Goal: Task Accomplishment & Management: Use online tool/utility

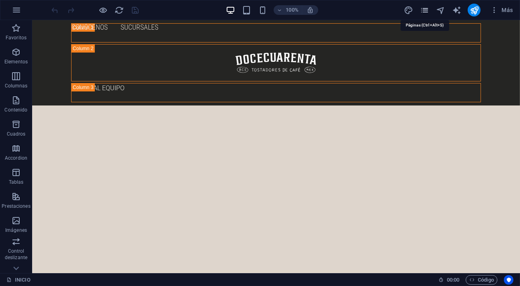
click at [421, 13] on icon "pages" at bounding box center [424, 10] width 9 height 9
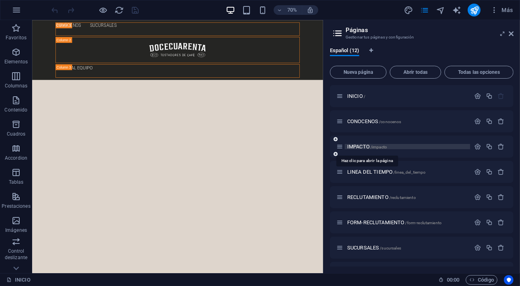
click at [362, 145] on span "IMPACTO /impacto" at bounding box center [367, 147] width 40 height 6
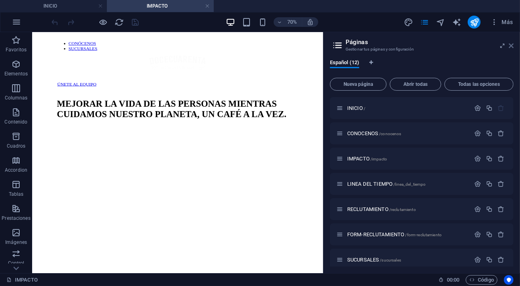
click at [513, 47] on icon at bounding box center [511, 46] width 5 height 6
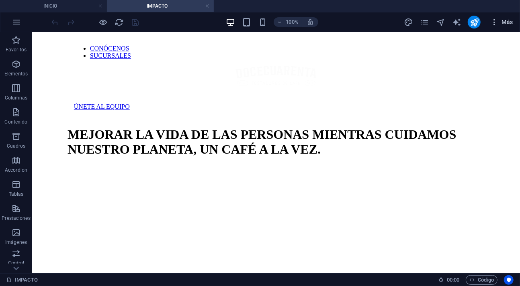
click at [501, 23] on span "Más" at bounding box center [501, 22] width 23 height 8
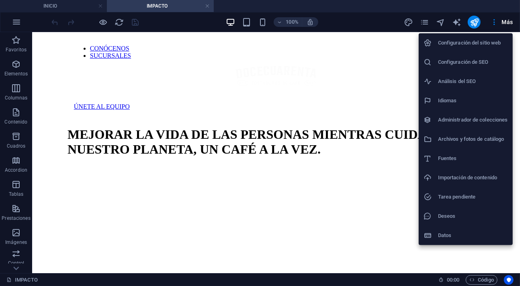
click at [473, 137] on h6 "Archivos y fotos de catálogo" at bounding box center [473, 140] width 70 height 10
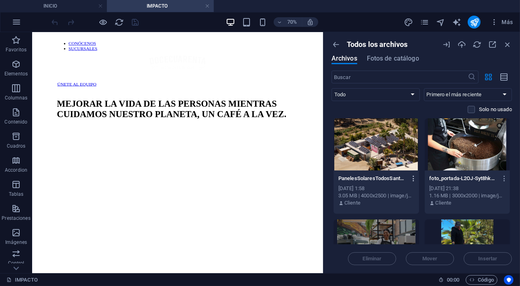
click at [414, 177] on icon "button" at bounding box center [414, 178] width 8 height 7
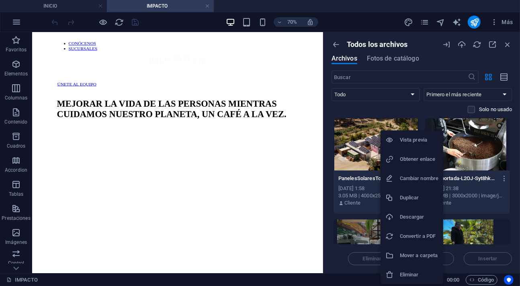
drag, startPoint x: 418, startPoint y: 217, endPoint x: 426, endPoint y: 215, distance: 8.4
click at [419, 217] on h6 "Descargar" at bounding box center [419, 218] width 39 height 10
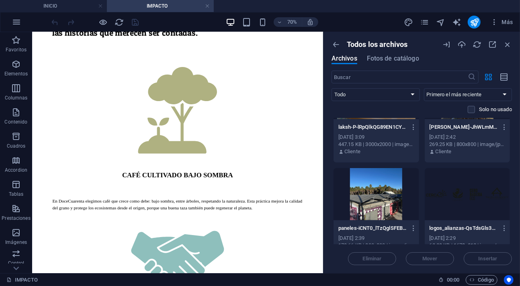
scroll to position [114, 0]
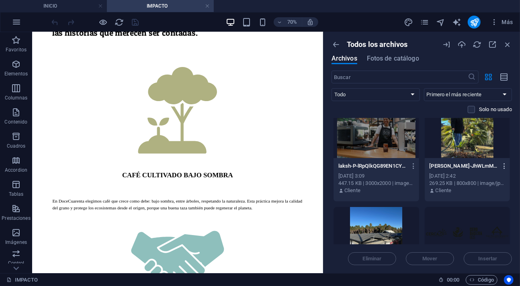
click at [508, 166] on icon "button" at bounding box center [505, 166] width 8 height 7
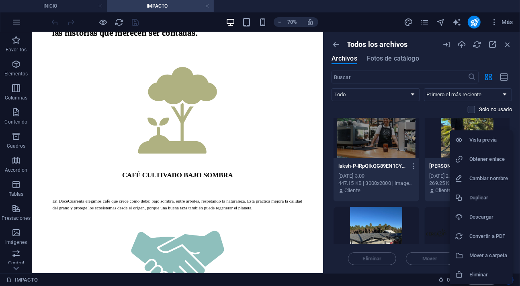
click at [489, 219] on h6 "Descargar" at bounding box center [488, 218] width 39 height 10
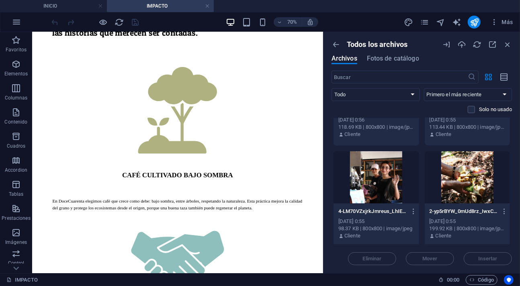
scroll to position [929, 0]
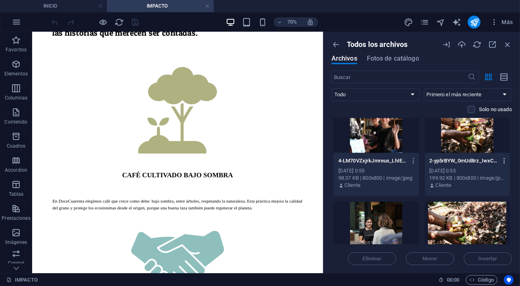
click at [506, 161] on icon "button" at bounding box center [505, 160] width 8 height 7
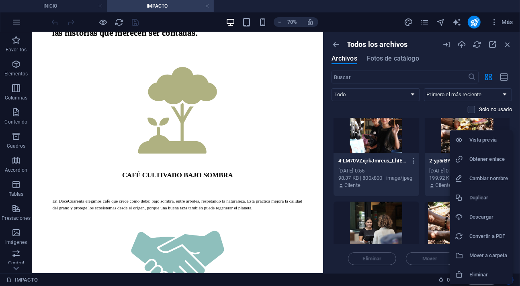
click at [477, 214] on h6 "Descargar" at bounding box center [488, 218] width 39 height 10
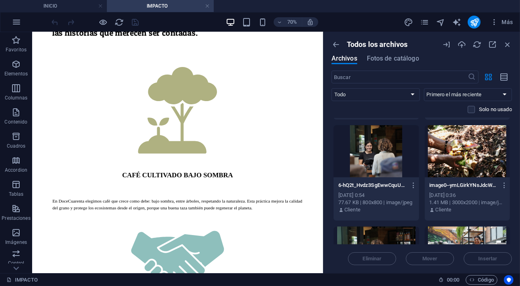
scroll to position [1006, 0]
click at [505, 187] on icon "button" at bounding box center [505, 184] width 8 height 7
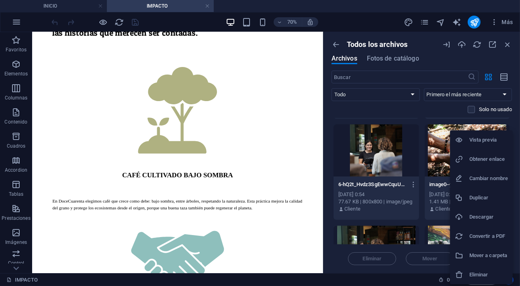
click at [483, 215] on h6 "Descargar" at bounding box center [488, 218] width 39 height 10
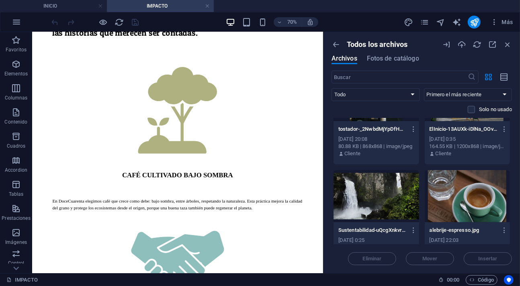
scroll to position [3025, 0]
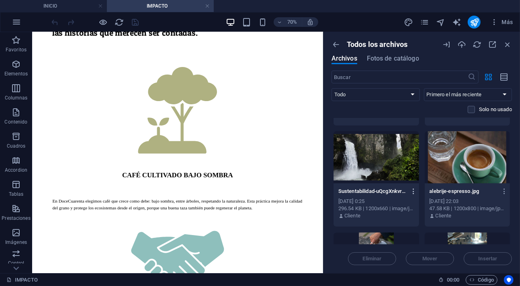
click at [413, 192] on icon "button" at bounding box center [414, 191] width 8 height 7
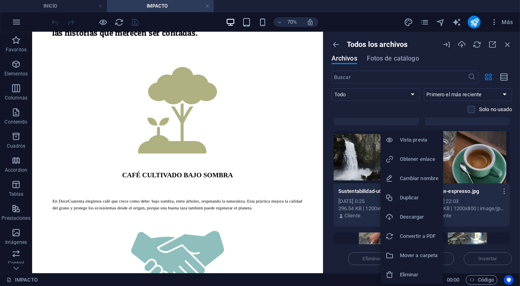
click at [407, 217] on h6 "Descargar" at bounding box center [419, 218] width 39 height 10
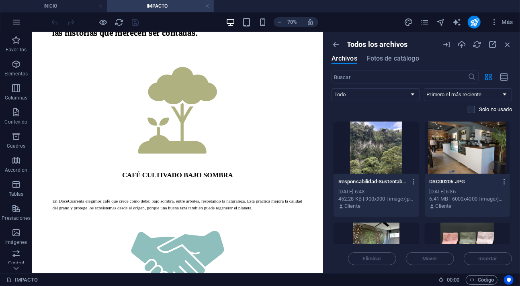
scroll to position [4034, 0]
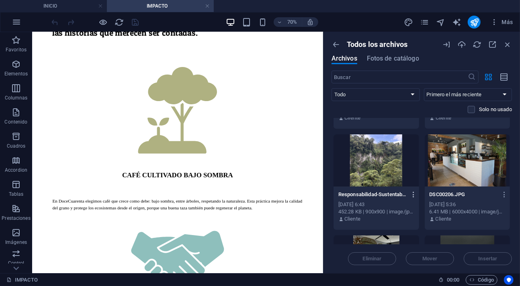
click at [414, 193] on icon "button" at bounding box center [414, 194] width 8 height 7
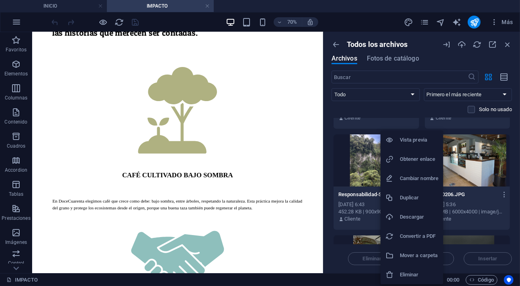
click at [418, 217] on h6 "Descargar" at bounding box center [419, 218] width 39 height 10
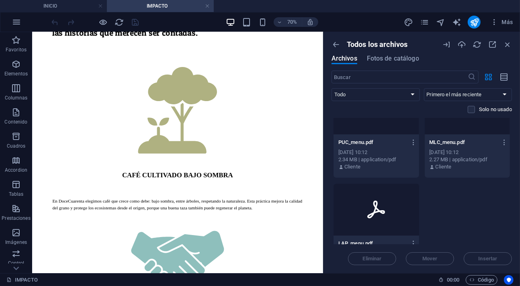
scroll to position [4728, 0]
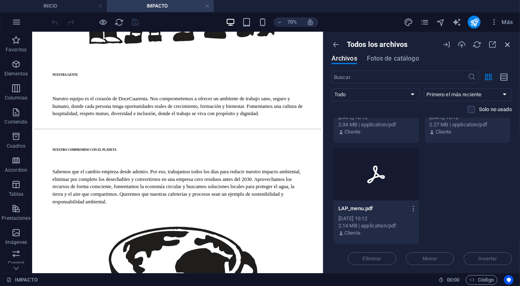
click at [509, 47] on icon "button" at bounding box center [507, 44] width 9 height 9
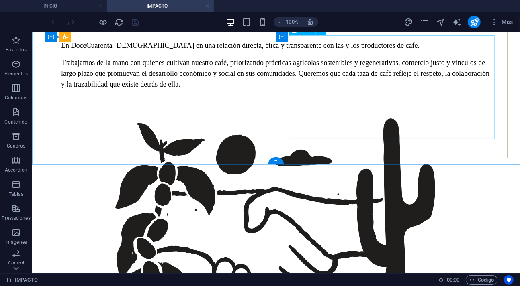
scroll to position [0, 0]
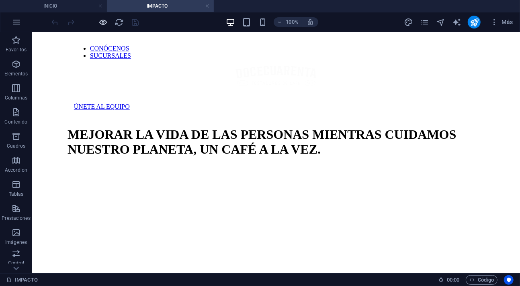
click at [98, 19] on span "button" at bounding box center [103, 22] width 10 height 9
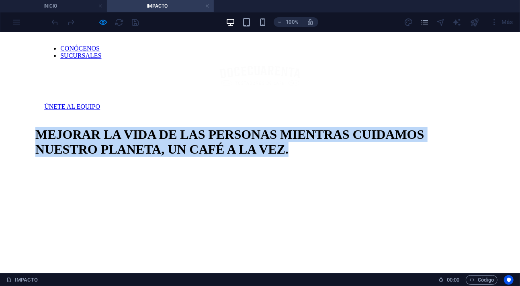
drag, startPoint x: 36, startPoint y: 146, endPoint x: 232, endPoint y: 191, distance: 201.2
click at [232, 156] on span "MEJORAR LA VIDA DE LAS PERSONAS MIENTRAS CUIDAMOS NUESTRO PLANETA, UN CAFÉ A LA…" at bounding box center [229, 141] width 389 height 29
copy span "MEJORAR LA VIDA DE LAS PERSONAS MIENTRAS CUIDAMOS NUESTRO PLANETA, UN CAFÉ A LA…"
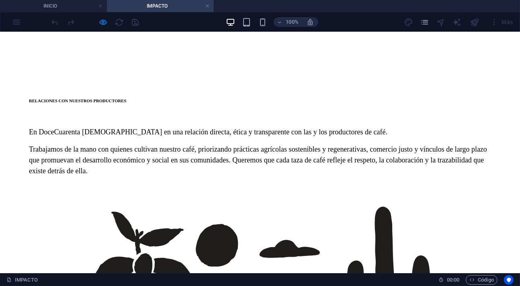
scroll to position [253, 0]
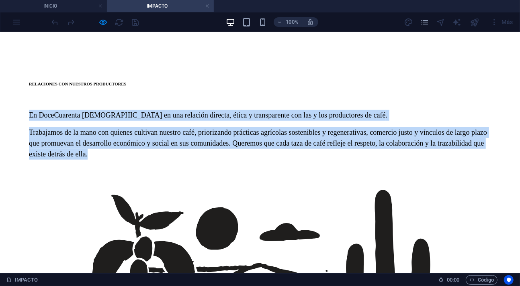
drag, startPoint x: 27, startPoint y: 133, endPoint x: 237, endPoint y: 207, distance: 223.0
click at [237, 207] on div "RELACIONES CON NUESTROS PRODUCTORES En DoceCuarenta [DEMOGRAPHIC_DATA] en una r…" at bounding box center [260, 269] width 488 height 397
copy div "En DoceCuarenta [DEMOGRAPHIC_DATA] en una relación directa, ética y transparent…"
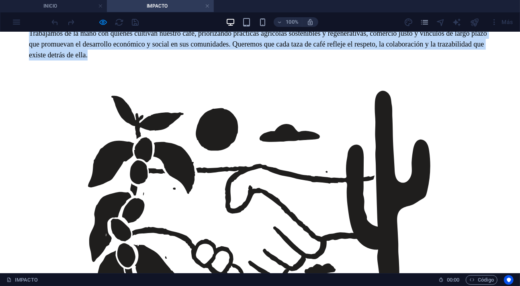
scroll to position [380, 0]
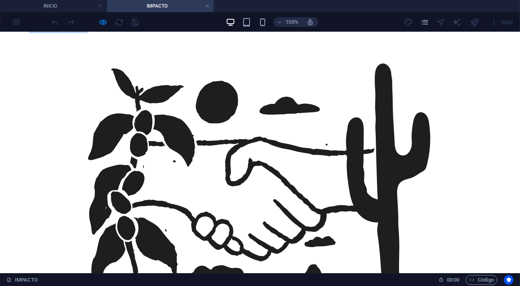
drag, startPoint x: 294, startPoint y: 133, endPoint x: 395, endPoint y: 129, distance: 100.9
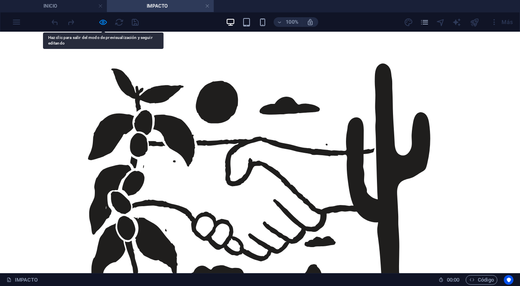
copy h6 "NUESTRA GENTE"
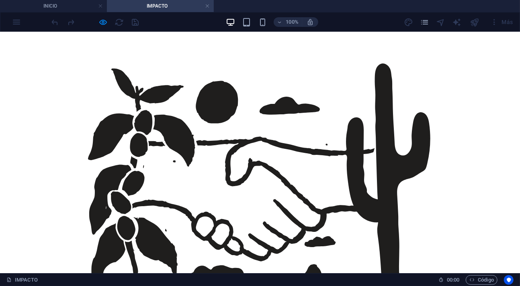
drag, startPoint x: 273, startPoint y: 158, endPoint x: 307, endPoint y: 212, distance: 63.8
copy p "Nuestro equipo es el corazón de DoceCuarenta . Nos comprometemos a ofrecer un a…"
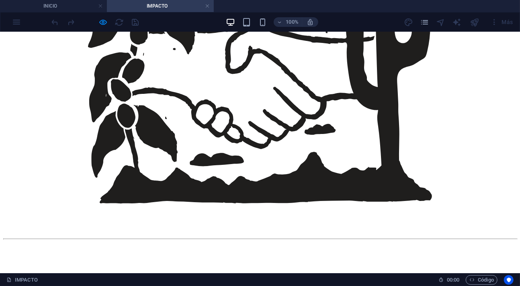
scroll to position [548, 0]
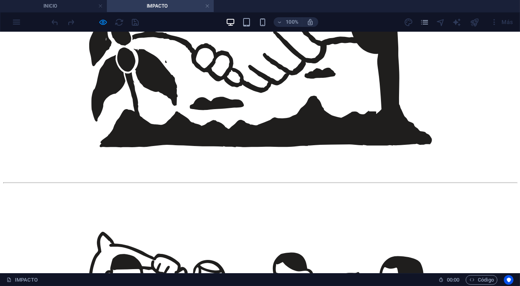
drag, startPoint x: 37, startPoint y: 102, endPoint x: 135, endPoint y: 161, distance: 113.6
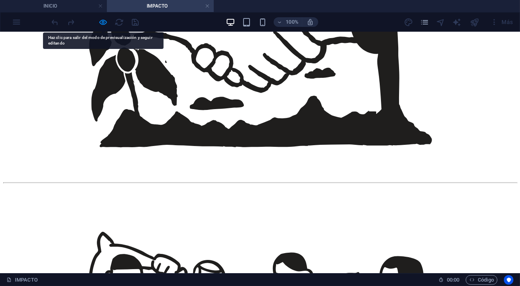
copy h6 "NUESTRO COMPROMISO CON EL PLANETA"
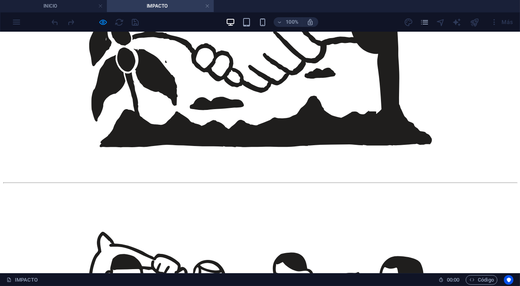
scroll to position [591, 0]
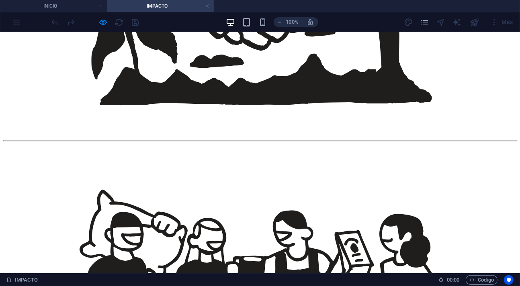
drag, startPoint x: 33, startPoint y: 154, endPoint x: 165, endPoint y: 238, distance: 156.6
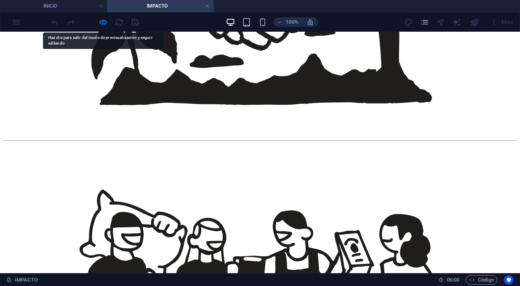
copy p "Sabemos que el cambio empieza desde adentro. Por eso, trabajamos todos los días…"
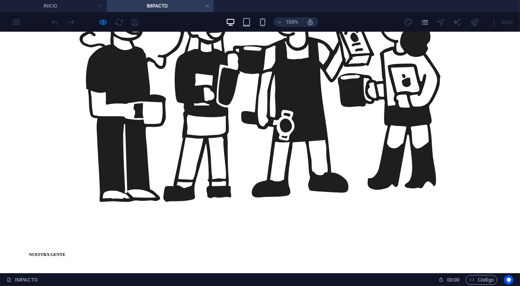
scroll to position [759, 0]
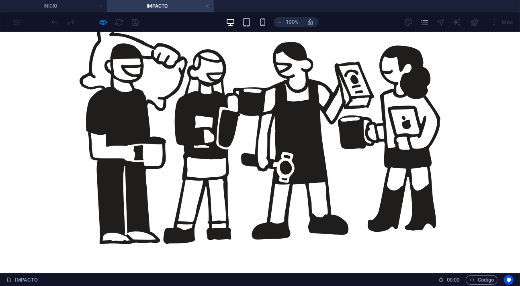
drag, startPoint x: 63, startPoint y: 100, endPoint x: 139, endPoint y: 128, distance: 80.4
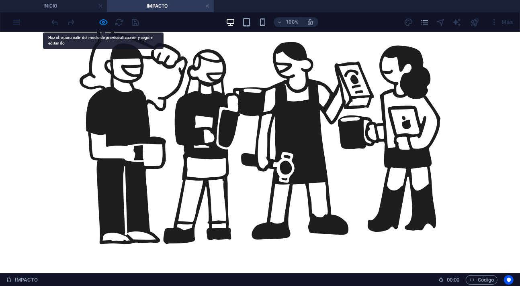
copy h6 "NUESTRA RELACIÓN CON EL CAFÉ"
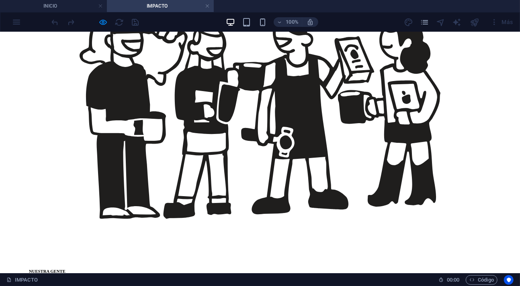
scroll to position [802, 0]
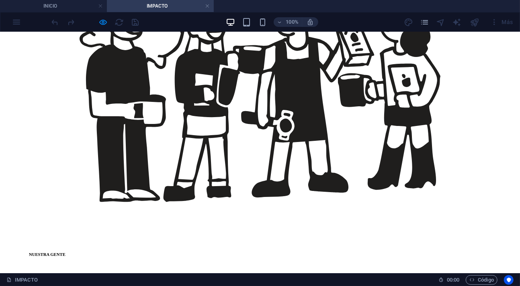
drag, startPoint x: 39, startPoint y: 111, endPoint x: 80, endPoint y: 242, distance: 137.6
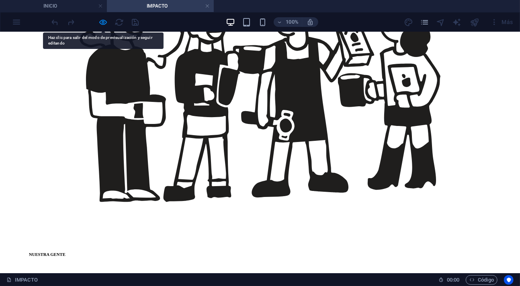
copy div "[DEMOGRAPHIC_DATA] que una buena taza de café comienza en el origen y por eso, …"
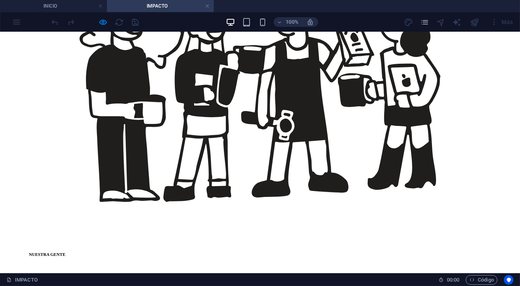
drag, startPoint x: 274, startPoint y: 107, endPoint x: 481, endPoint y: 193, distance: 224.4
copy span "No compramos por volumen ni conveniencia. Compramos con intención: con la idea …"
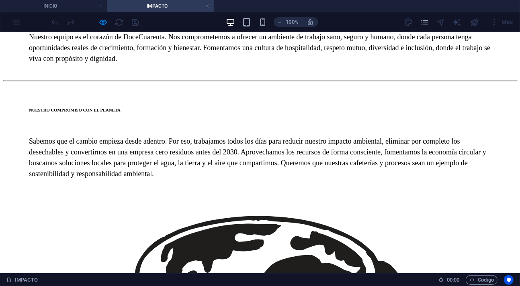
scroll to position [1012, 0]
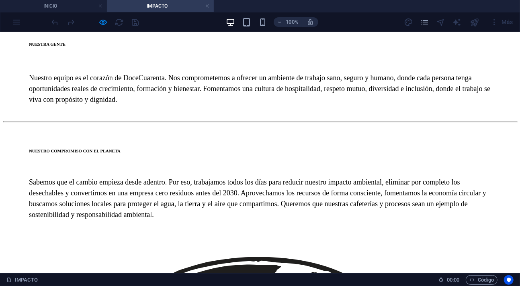
drag, startPoint x: 56, startPoint y: 160, endPoint x: 114, endPoint y: 172, distance: 59.4
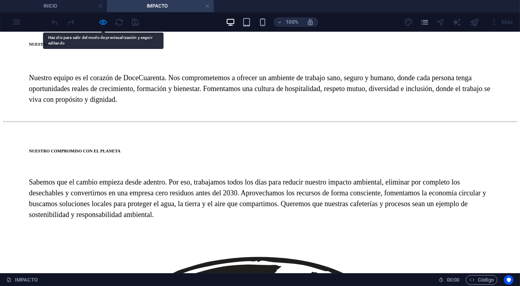
copy span "CAFÉ CULTIVADO BAJO SOMBRA"
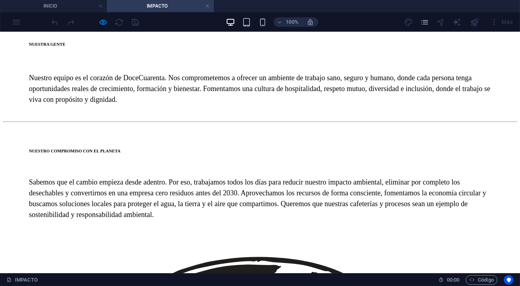
drag, startPoint x: 27, startPoint y: 198, endPoint x: 62, endPoint y: 252, distance: 63.9
drag, startPoint x: 234, startPoint y: 149, endPoint x: 272, endPoint y: 150, distance: 38.6
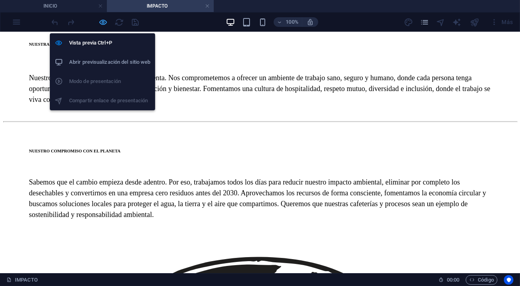
click at [102, 22] on icon "button" at bounding box center [103, 22] width 9 height 9
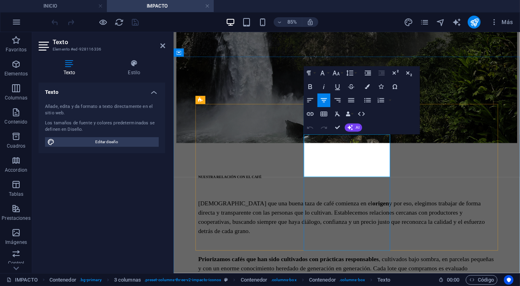
click at [312, 75] on icon "button" at bounding box center [309, 73] width 8 height 8
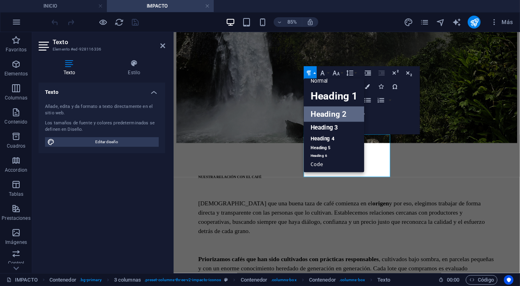
scroll to position [6, 0]
click at [312, 75] on icon "button" at bounding box center [309, 73] width 8 height 8
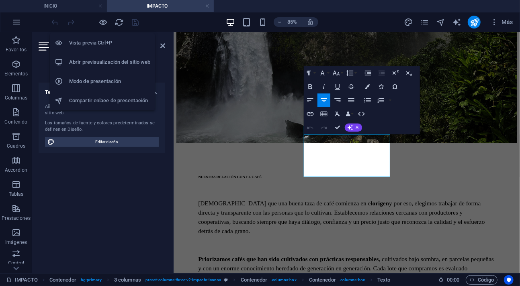
click at [103, 27] on div "Vista previa Ctrl+P Abrir previsualización del sitio web Modo de presentación C…" at bounding box center [102, 69] width 105 height 84
click at [104, 25] on icon "button" at bounding box center [103, 22] width 9 height 9
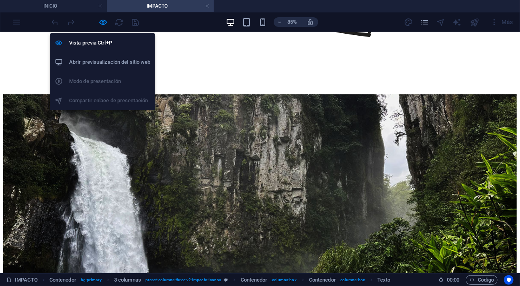
scroll to position [1012, 0]
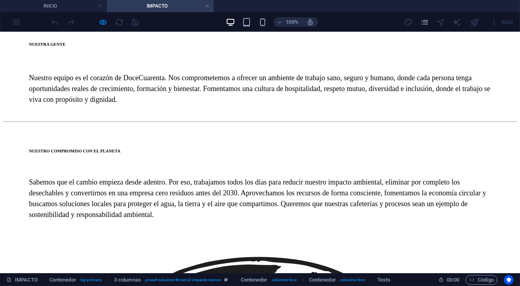
drag, startPoint x: 389, startPoint y: 157, endPoint x: 438, endPoint y: 170, distance: 50.8
drag, startPoint x: 358, startPoint y: 198, endPoint x: 369, endPoint y: 244, distance: 47.1
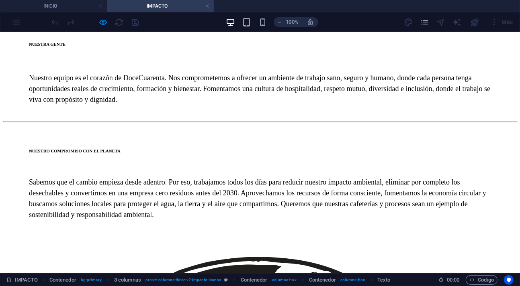
drag, startPoint x: 194, startPoint y: 176, endPoint x: 262, endPoint y: 224, distance: 84.2
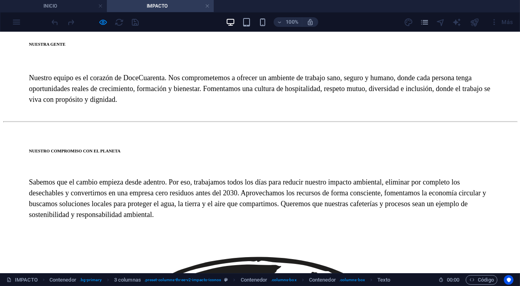
drag, startPoint x: 195, startPoint y: 176, endPoint x: 261, endPoint y: 235, distance: 88.5
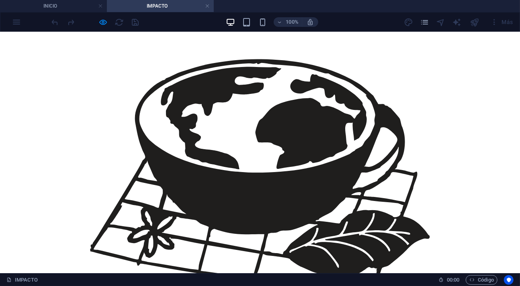
scroll to position [1223, 0]
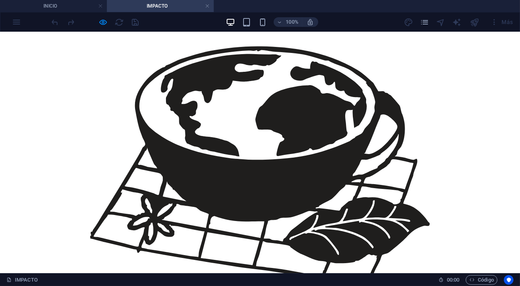
drag, startPoint x: 306, startPoint y: 97, endPoint x: 359, endPoint y: 114, distance: 55.4
drag, startPoint x: 273, startPoint y: 153, endPoint x: 315, endPoint y: 200, distance: 62.6
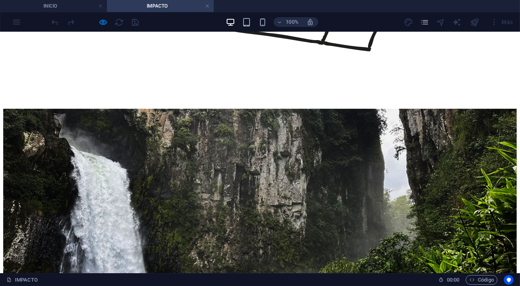
scroll to position [1477, 0]
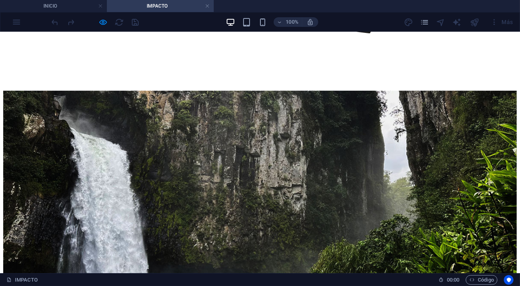
drag, startPoint x: 39, startPoint y: 126, endPoint x: 380, endPoint y: 173, distance: 344.7
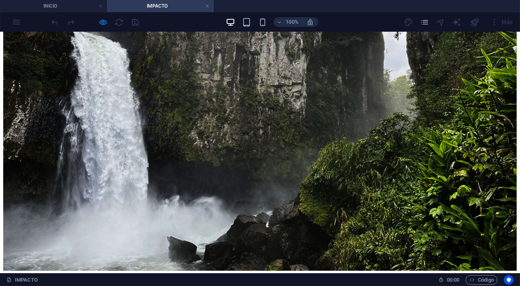
scroll to position [1645, 0]
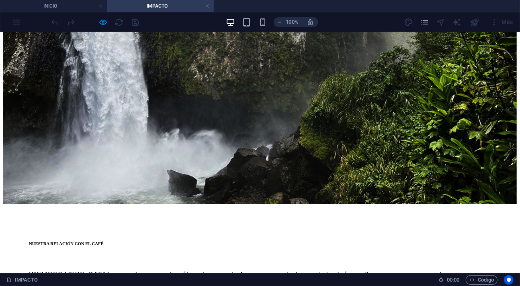
drag, startPoint x: 41, startPoint y: 155, endPoint x: 118, endPoint y: 168, distance: 78.3
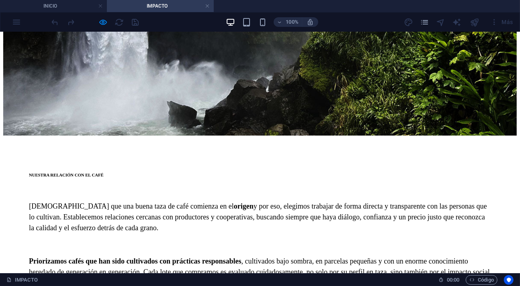
scroll to position [1730, 0]
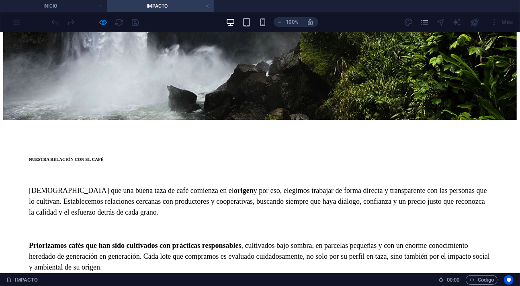
drag, startPoint x: 16, startPoint y: 122, endPoint x: 131, endPoint y: 168, distance: 123.8
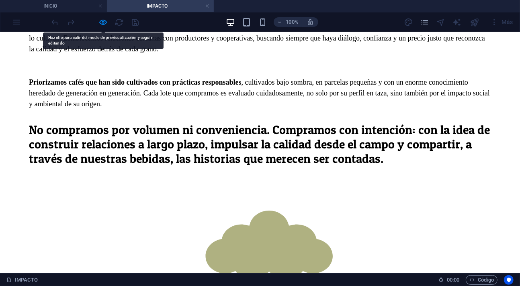
scroll to position [1856, 0]
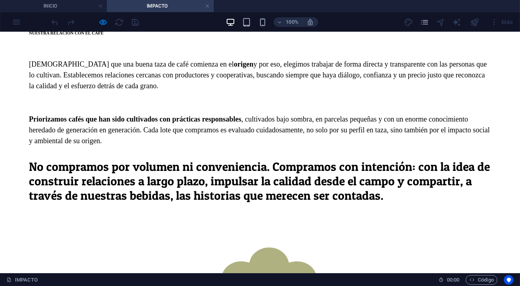
drag, startPoint x: 273, startPoint y: 132, endPoint x: 505, endPoint y: 222, distance: 248.5
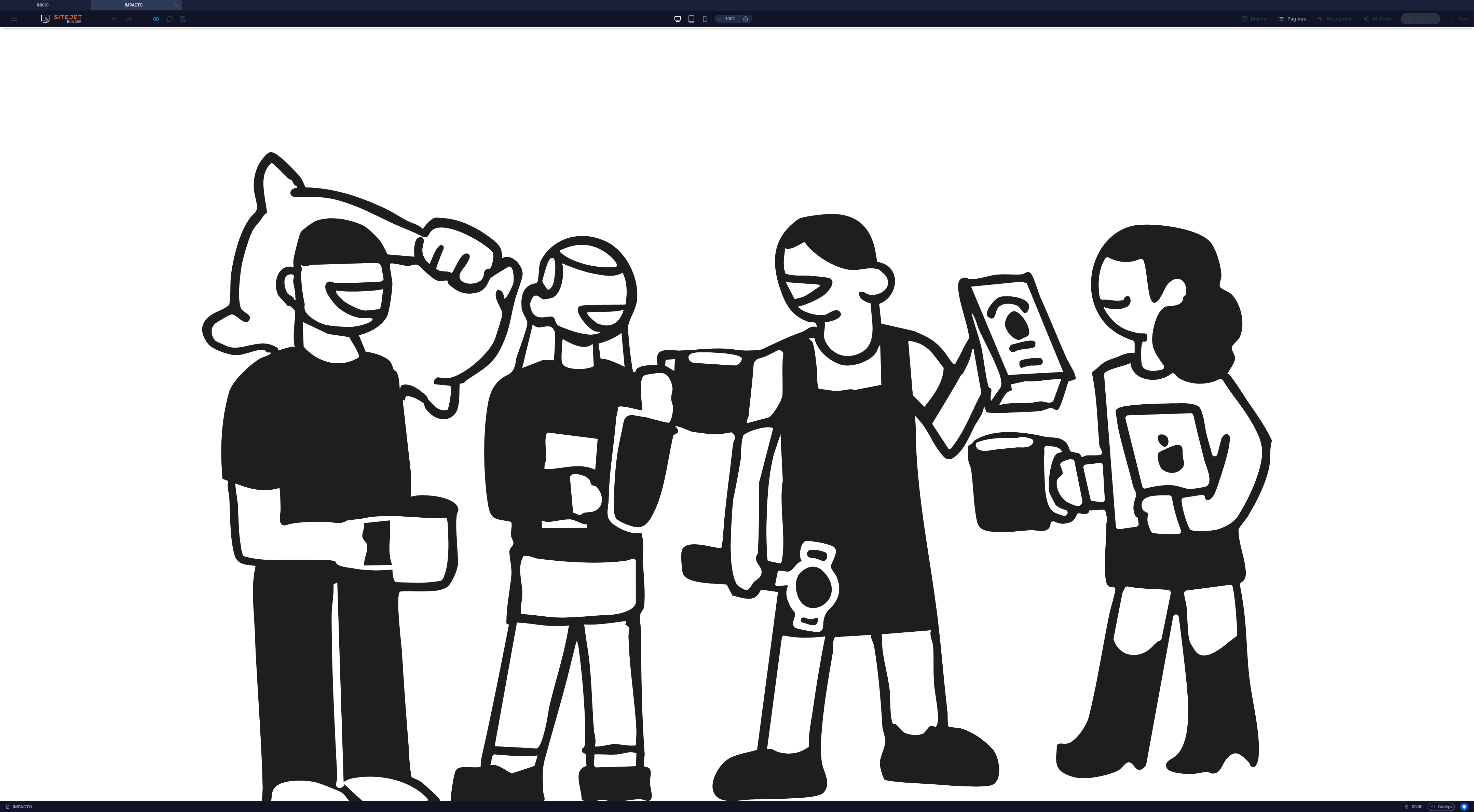
scroll to position [4676, 0]
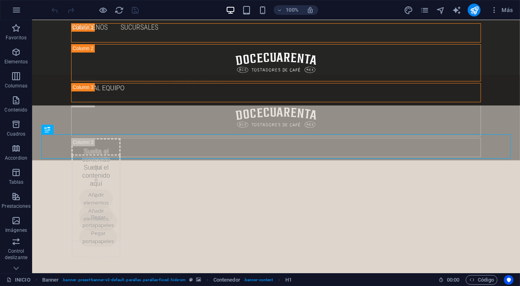
scroll to position [446, 0]
